Goal: Information Seeking & Learning: Learn about a topic

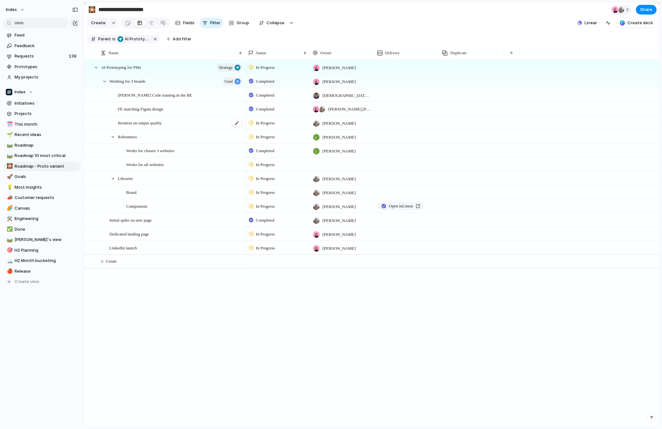
click at [120, 122] on span "Iteration on output quality" at bounding box center [140, 122] width 44 height 7
